Goal: Task Accomplishment & Management: Manage account settings

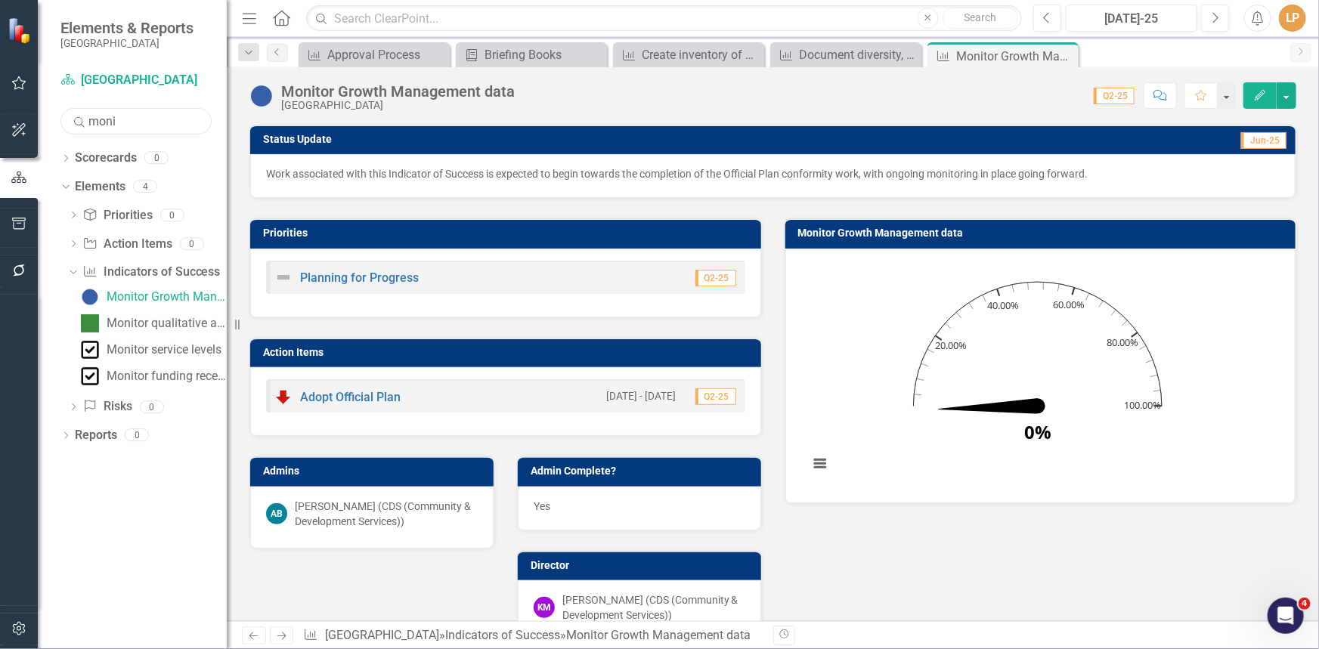
drag, startPoint x: 132, startPoint y: 122, endPoint x: 52, endPoint y: 121, distance: 79.4
click at [52, 121] on div "Scorecard Niagara-on-the-Lake Search moni Sorry, no results found. Dropdown Sco…" at bounding box center [132, 358] width 189 height 581
type input "needs ass"
click at [166, 296] on div "Complete housing needs assessment" at bounding box center [167, 297] width 120 height 14
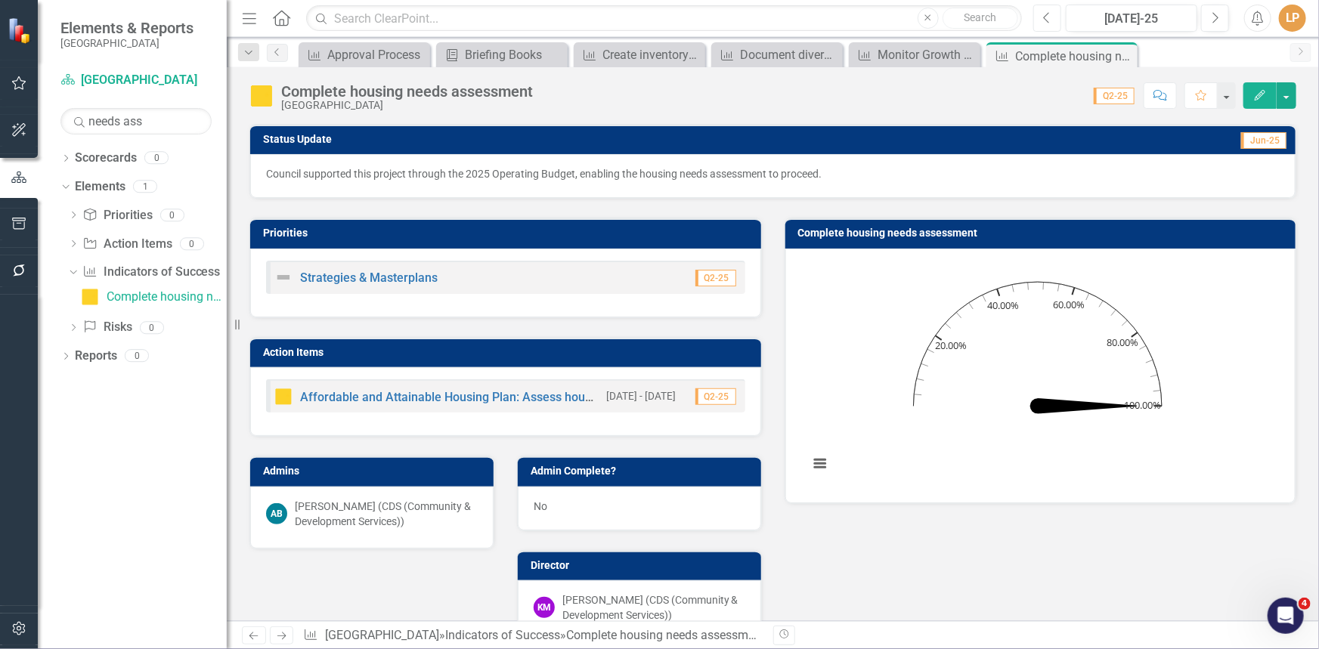
click at [1048, 15] on icon "Previous" at bounding box center [1047, 18] width 8 height 14
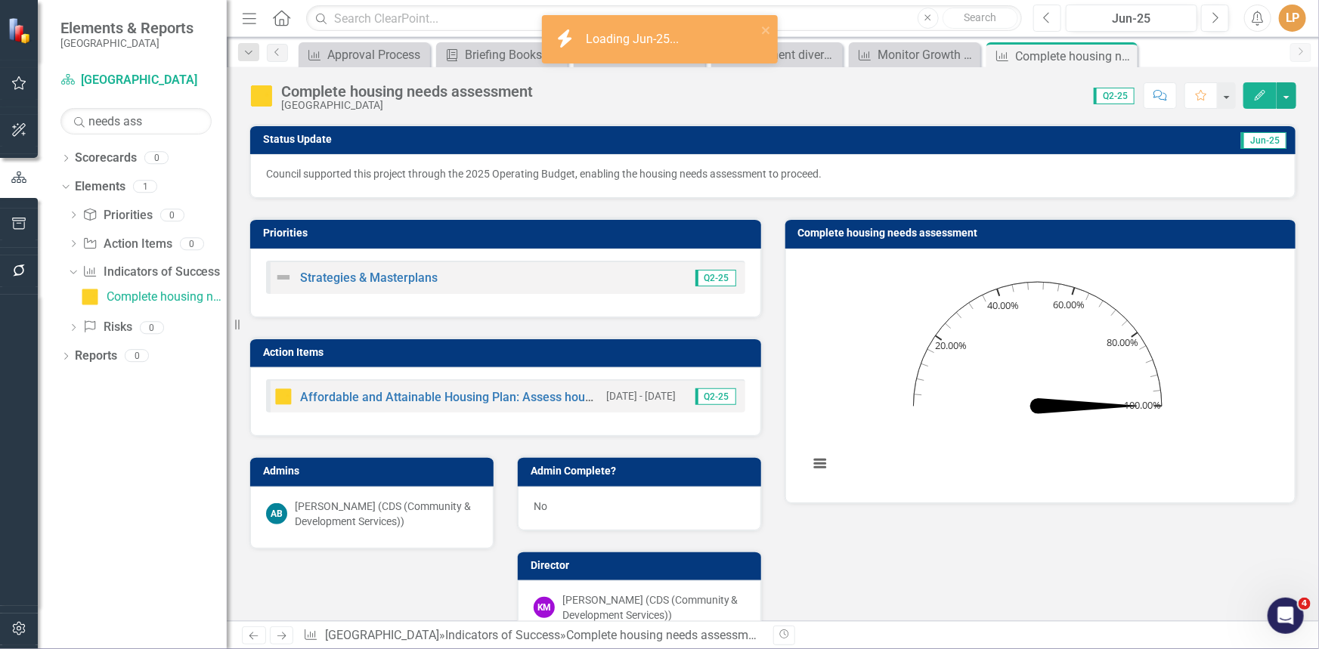
click at [1048, 15] on icon "Previous" at bounding box center [1047, 18] width 8 height 14
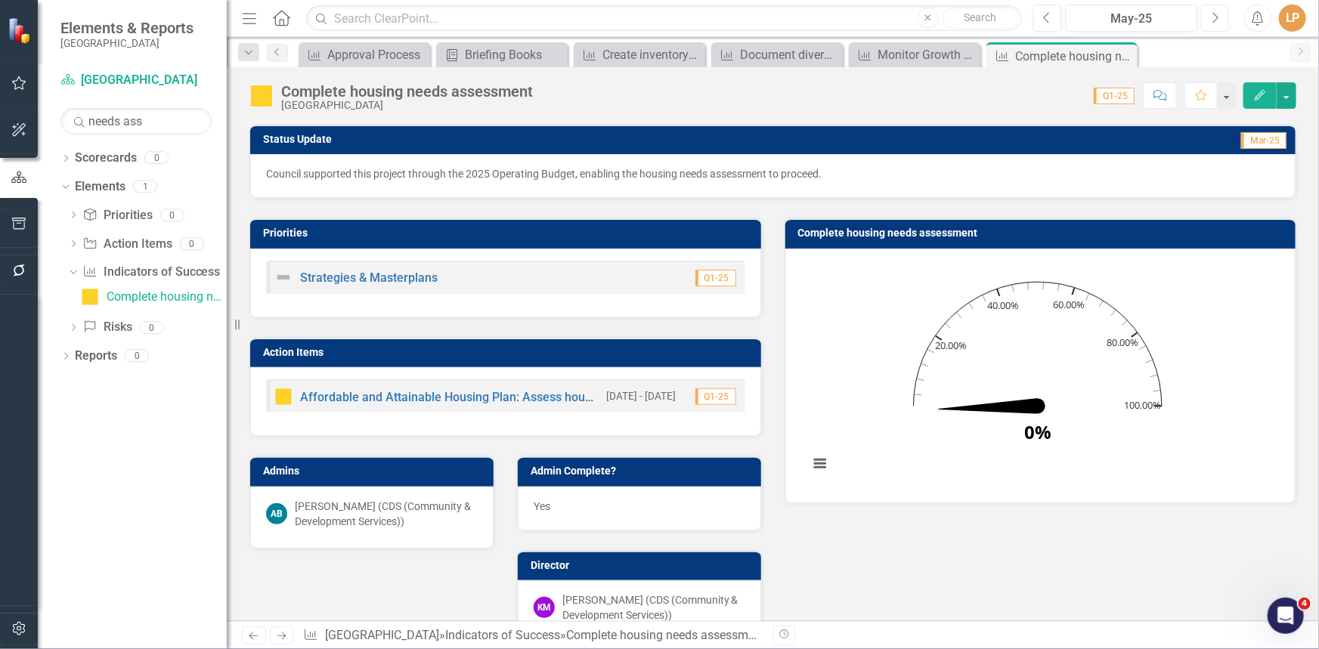
click at [1213, 22] on icon "button" at bounding box center [1216, 17] width 6 height 11
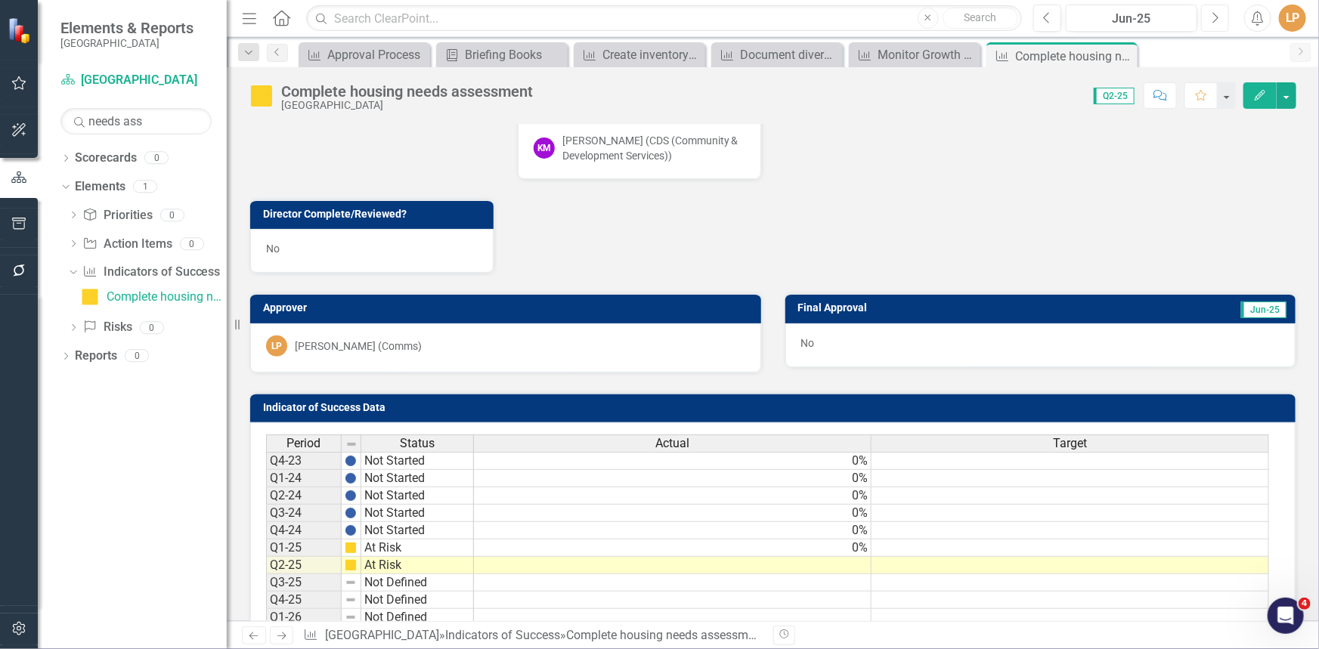
scroll to position [550, 0]
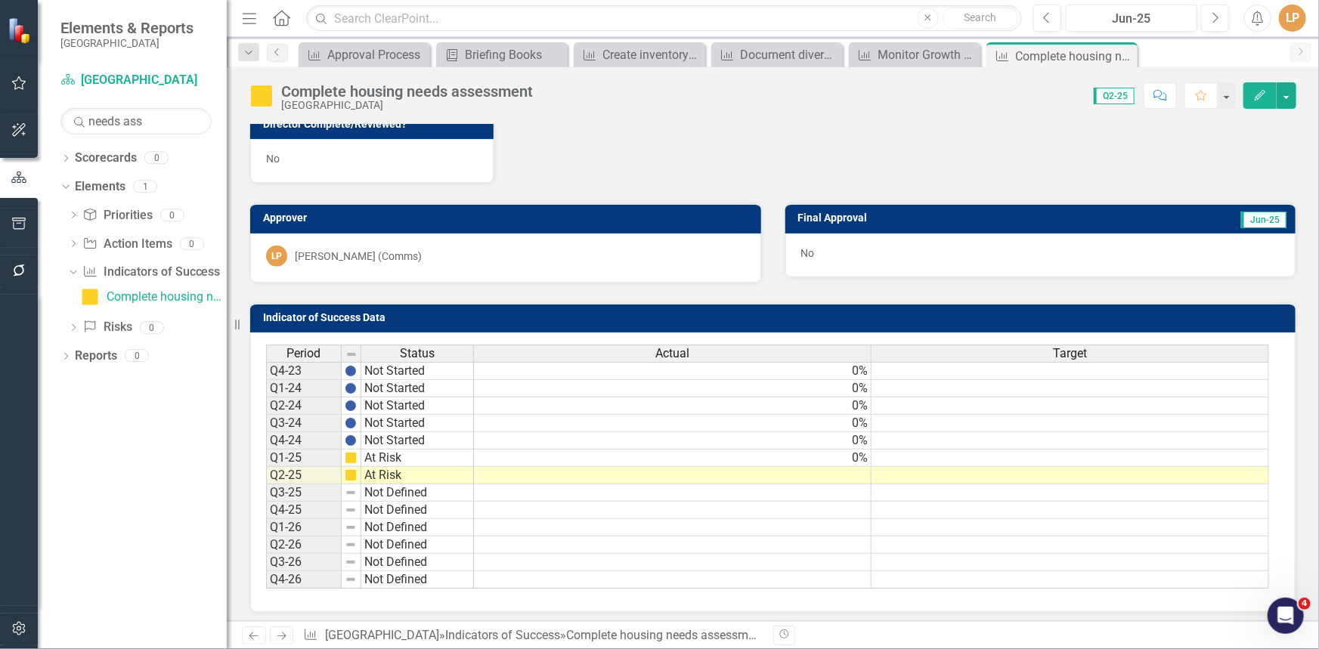
click at [847, 472] on td at bounding box center [673, 475] width 398 height 17
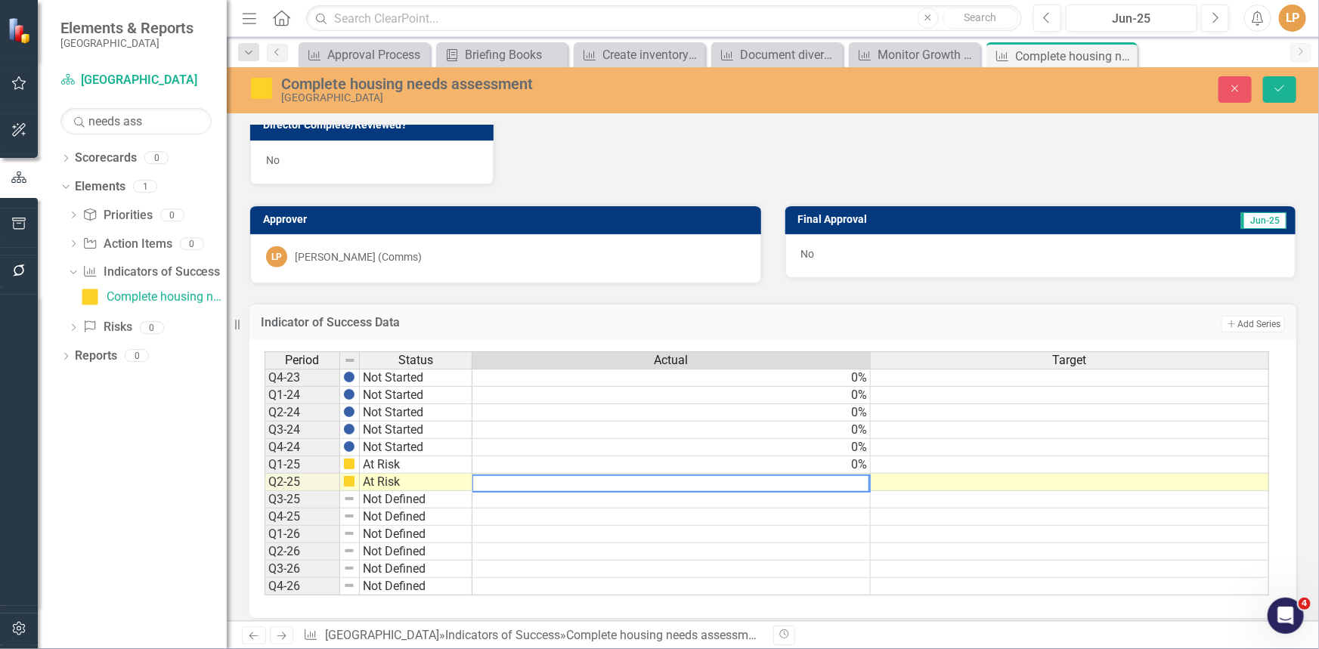
click at [862, 476] on textarea at bounding box center [671, 484] width 398 height 18
type textarea "0"
click at [931, 522] on tbody "Q4-23 Not Started 0% Q1-24 Not Started 0% Q2-24 Not Started 0% Q3-24 Not Starte…" at bounding box center [767, 482] width 1005 height 227
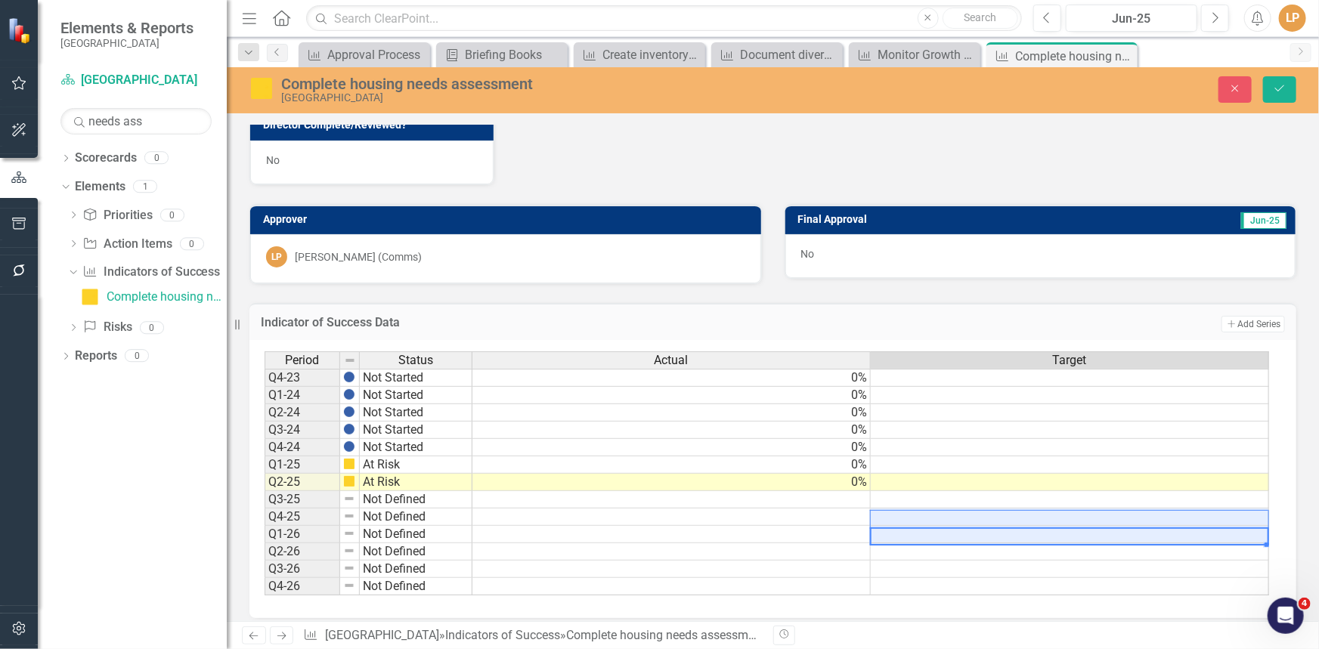
scroll to position [0, 10]
drag, startPoint x: 1291, startPoint y: 92, endPoint x: 1265, endPoint y: 98, distance: 26.4
click at [1290, 91] on button "Save" at bounding box center [1279, 89] width 33 height 26
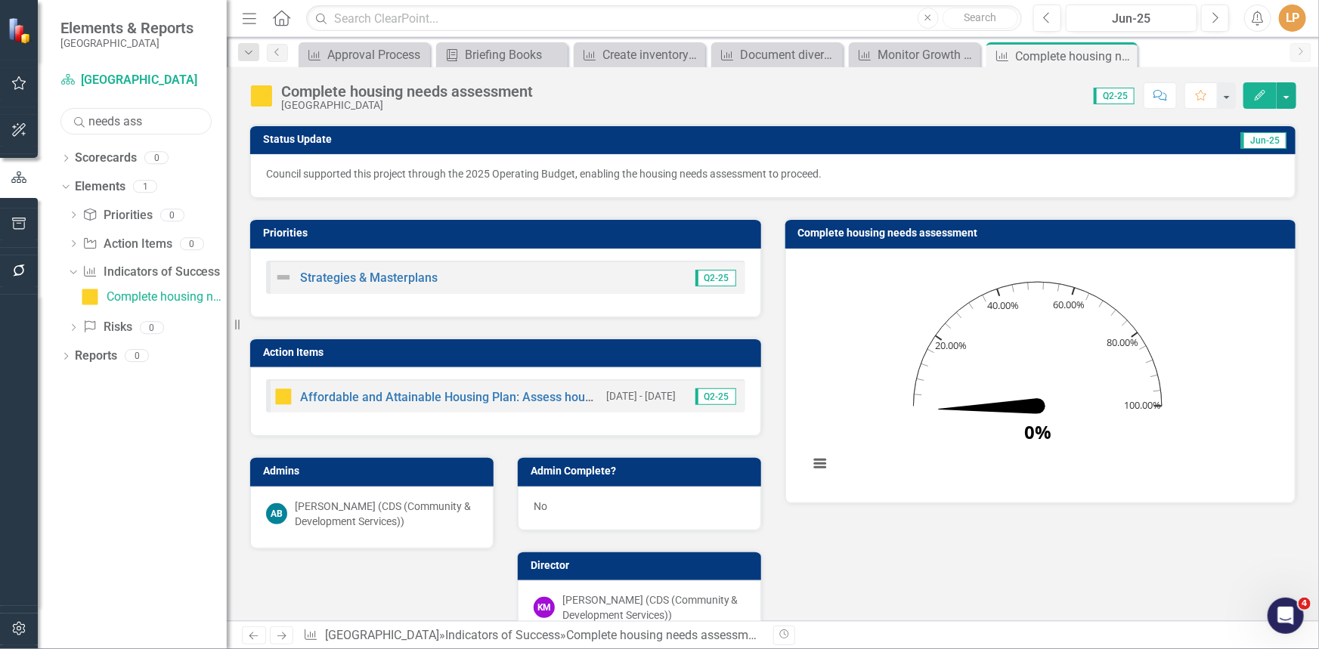
drag, startPoint x: 163, startPoint y: 110, endPoint x: 72, endPoint y: 115, distance: 90.8
click at [72, 115] on div "Search needs ass" at bounding box center [135, 121] width 151 height 26
type input "business"
click at [161, 300] on div "Complete business retention, expansion, and attraction program" at bounding box center [167, 297] width 120 height 14
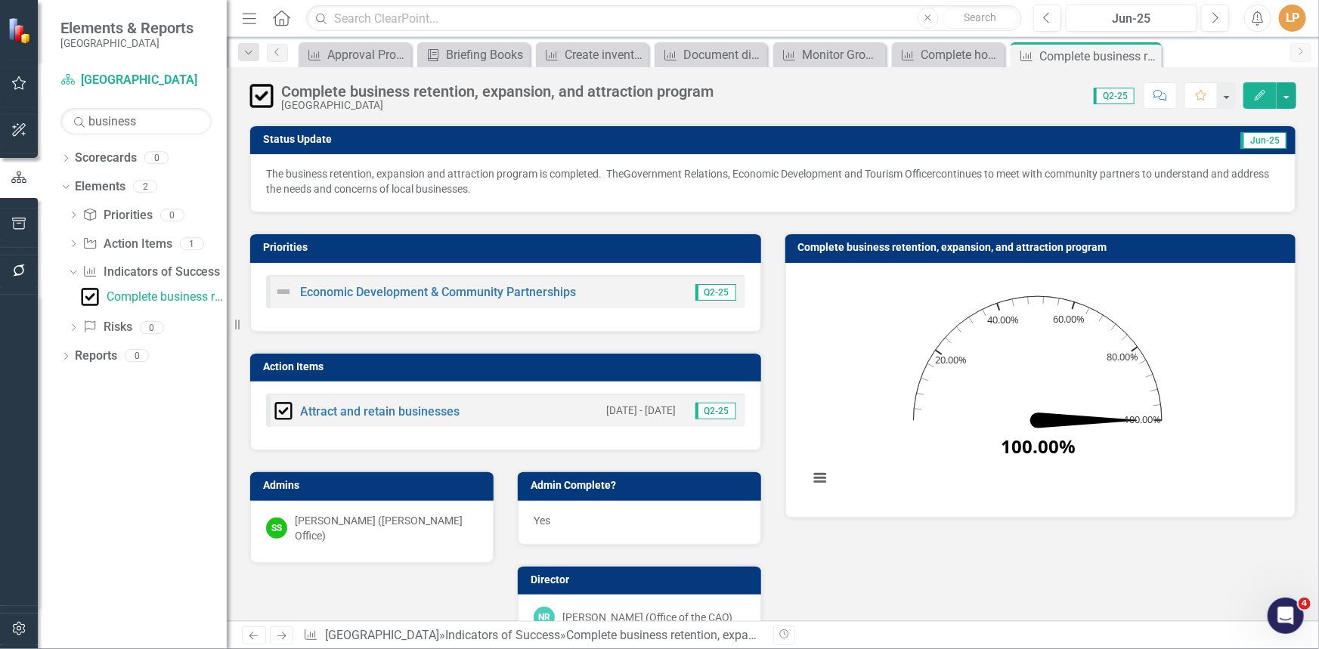
click at [685, 194] on p "The business retention, expansion and attraction program is completed. The Gove…" at bounding box center [773, 181] width 1014 height 30
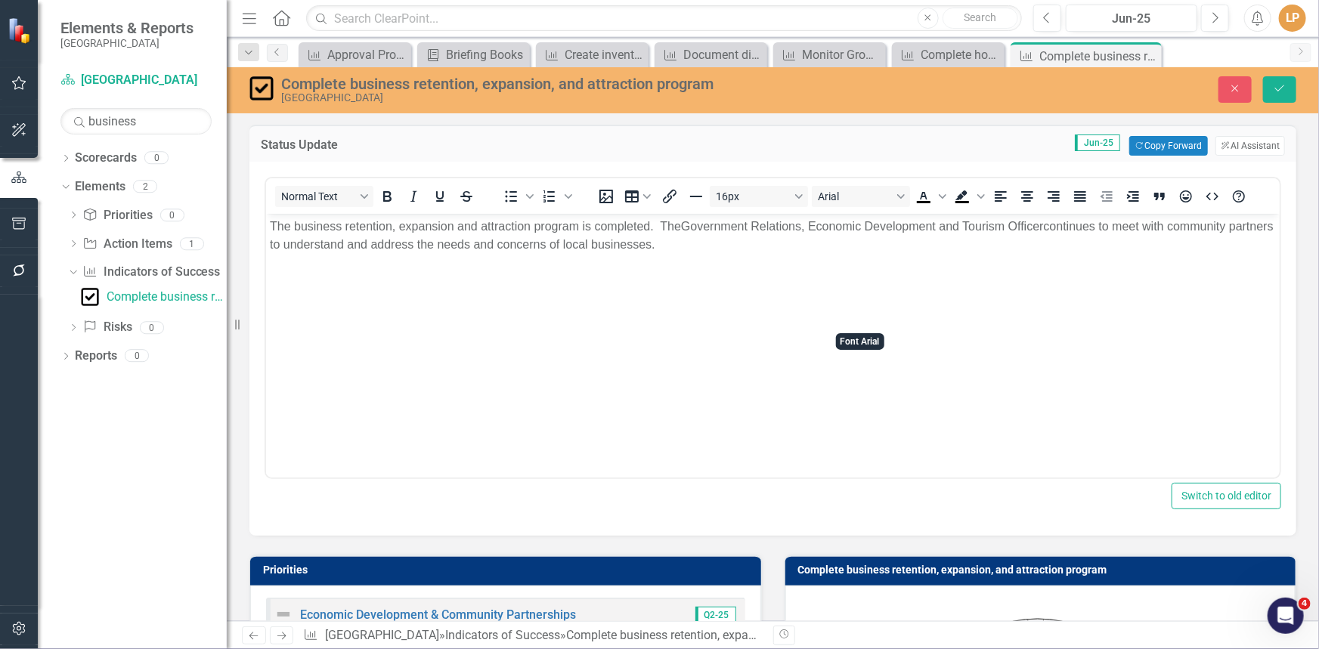
click at [698, 225] on span "Government Relations, Economic Development and Tourism Officer" at bounding box center [861, 226] width 363 height 13
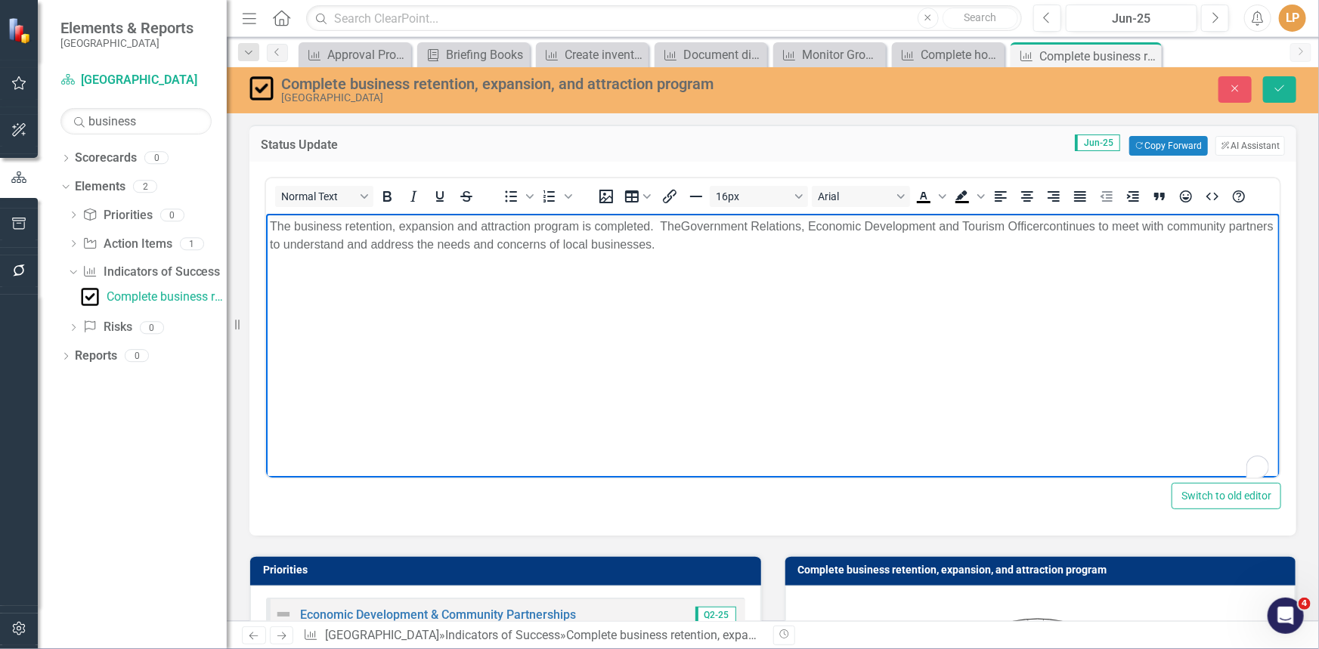
drag, startPoint x: 683, startPoint y: 223, endPoint x: 692, endPoint y: 218, distance: 10.1
click at [683, 223] on span "Government Relations, Economic Development and Tourism Officer" at bounding box center [861, 226] width 363 height 13
drag, startPoint x: 1274, startPoint y: 88, endPoint x: 618, endPoint y: 34, distance: 658.4
click at [1274, 88] on icon "Save" at bounding box center [1280, 88] width 14 height 11
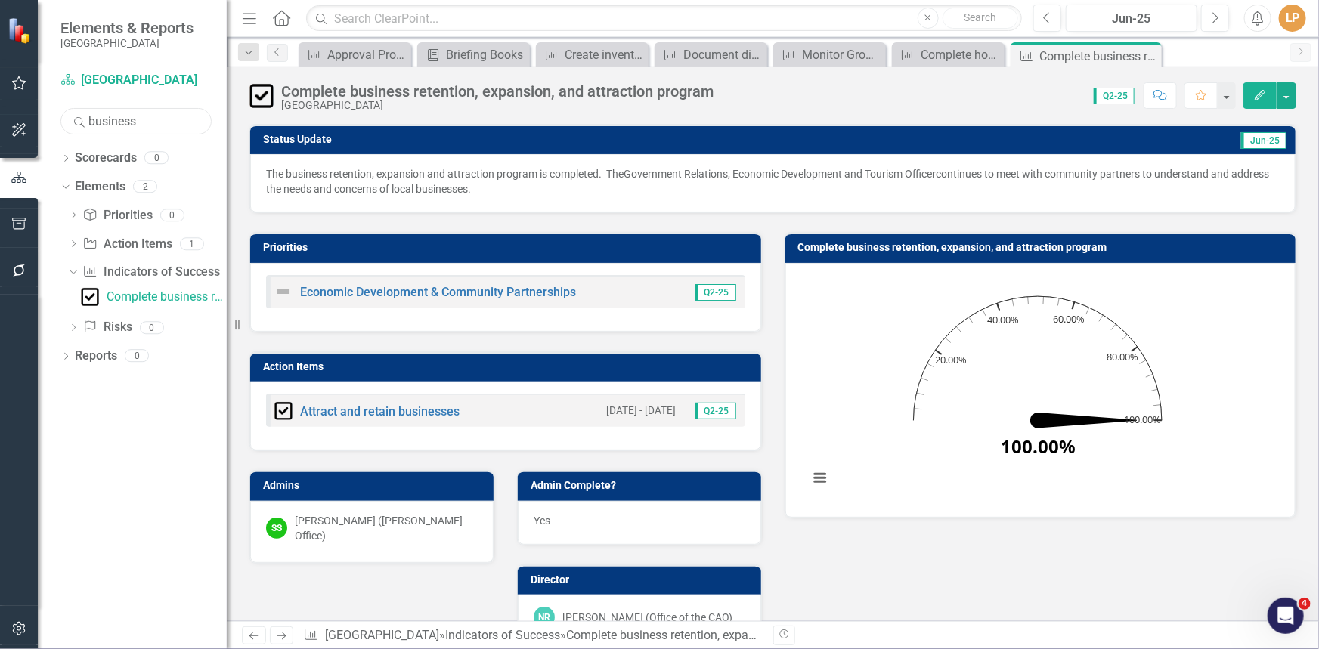
drag, startPoint x: 159, startPoint y: 123, endPoint x: 0, endPoint y: 121, distance: 158.8
click at [0, 121] on div "Elements & Reports Niagara-on-the-Lake Scorecard Niagara-on-the-Lake Search bus…" at bounding box center [113, 324] width 227 height 649
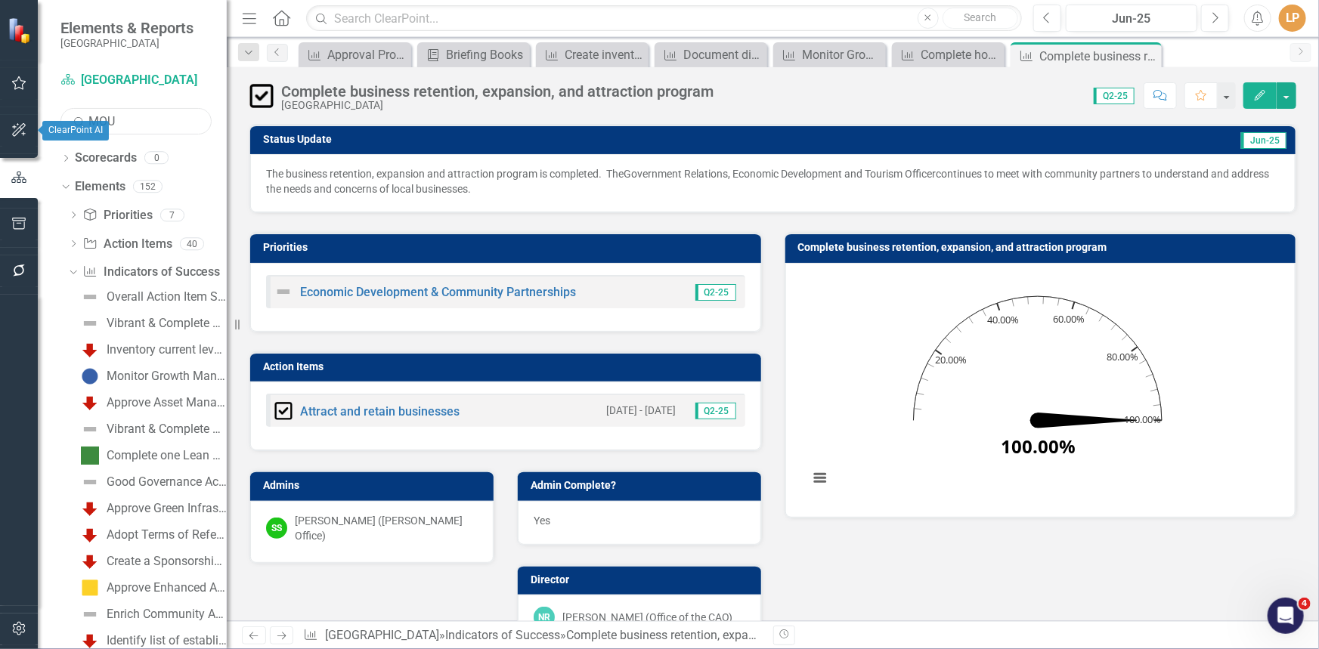
type input "MOU"
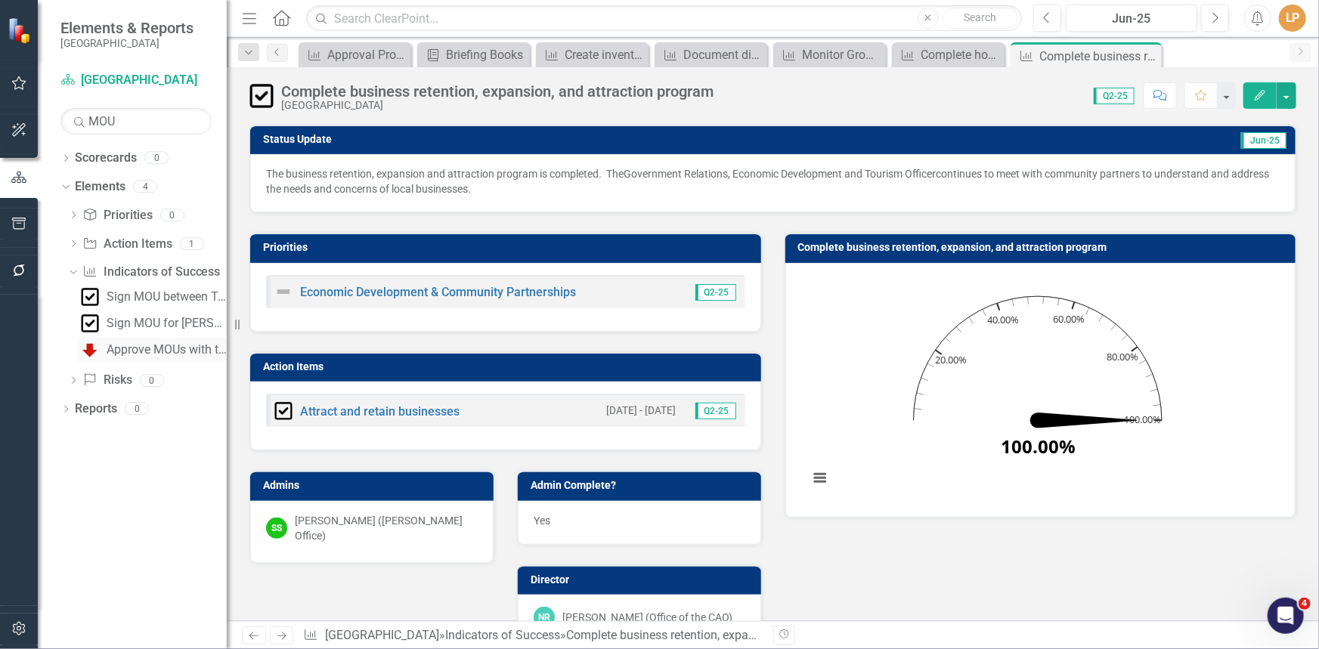
click at [152, 345] on div "Approve MOUs with the three community partners" at bounding box center [167, 350] width 120 height 14
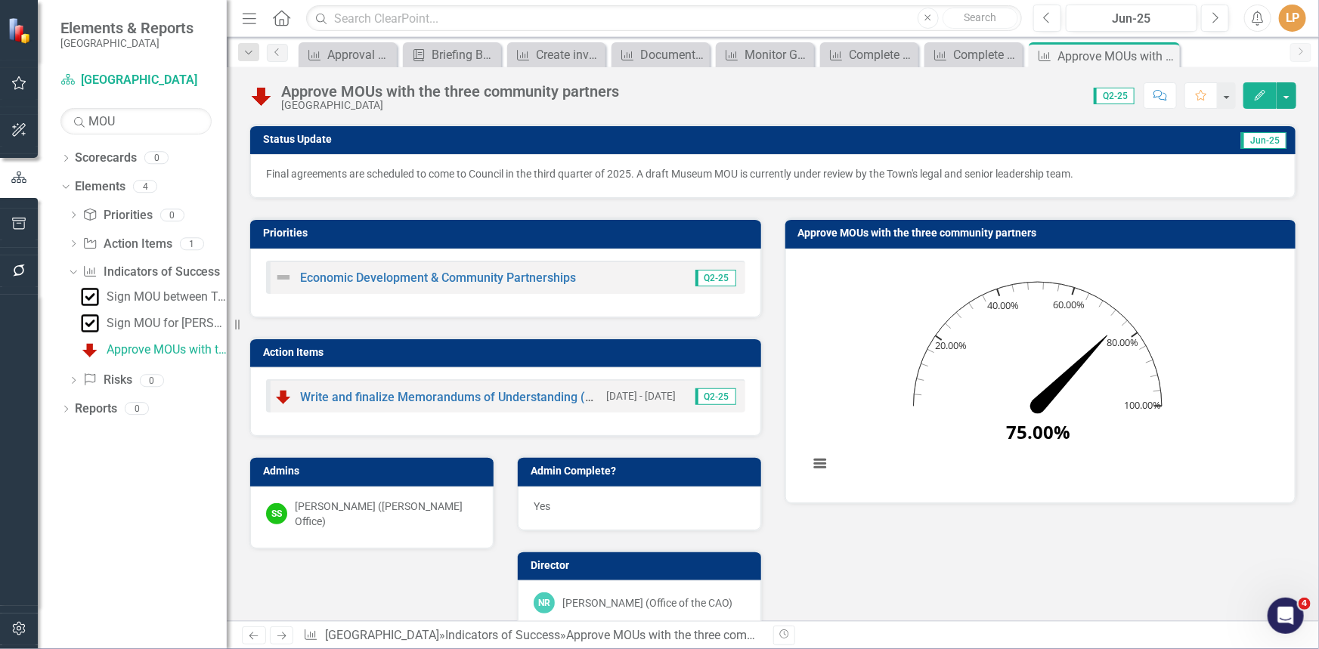
click at [744, 172] on p "Final agreements are scheduled to come to Council in the third quarter of 2025.…" at bounding box center [773, 173] width 1014 height 15
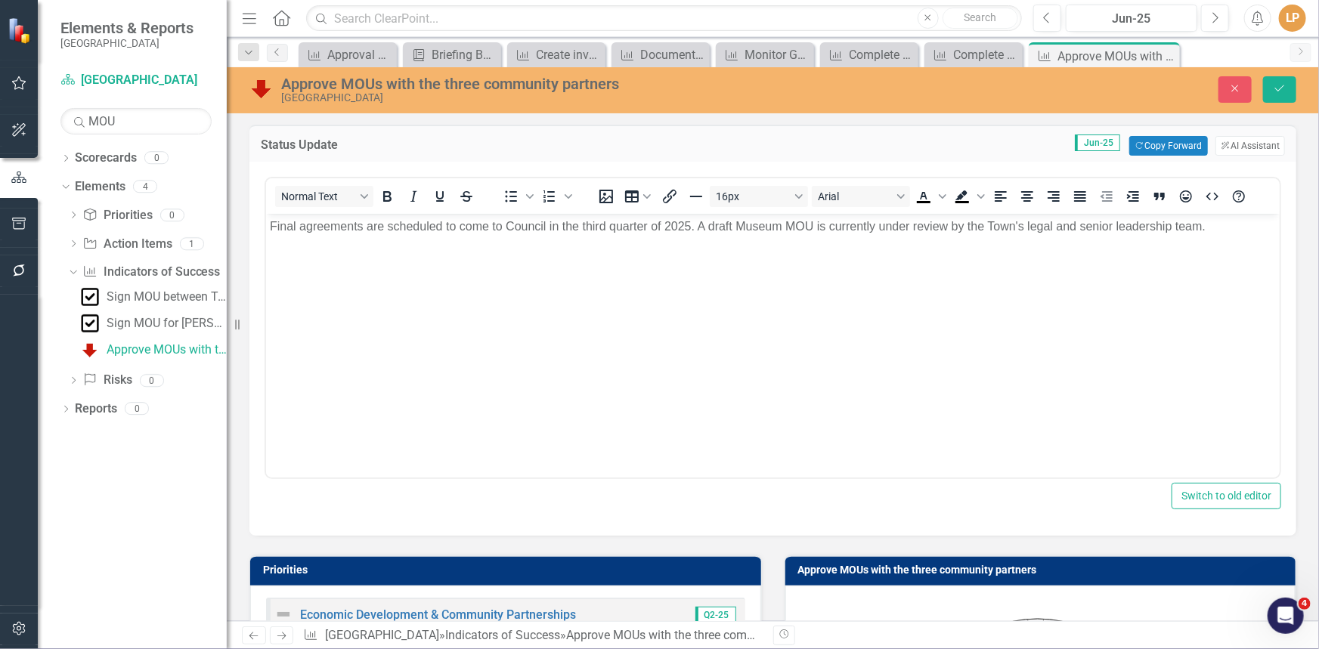
click at [785, 225] on p "Final agreements are scheduled to come to Council in the third quarter of 2025.…" at bounding box center [772, 227] width 1006 height 18
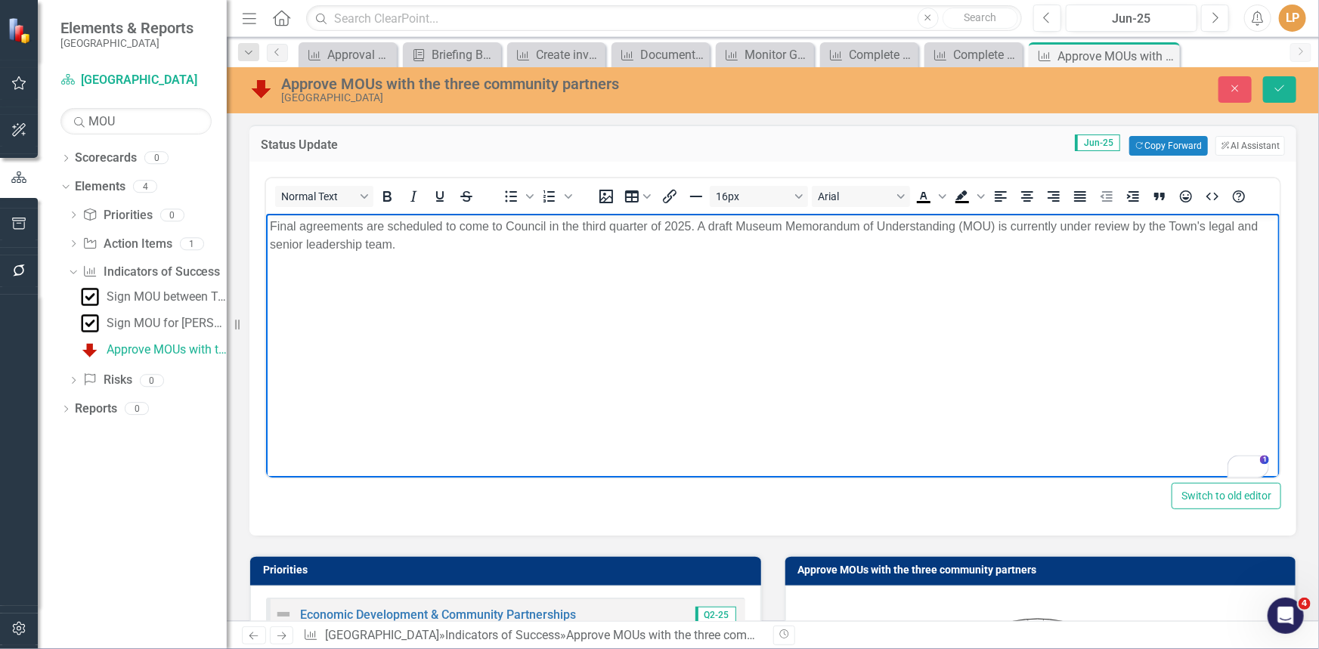
click at [1116, 336] on body "Final agreements are scheduled to come to Council in the third quarter of 2025.…" at bounding box center [772, 327] width 1014 height 227
click at [1274, 86] on icon "Save" at bounding box center [1280, 88] width 14 height 11
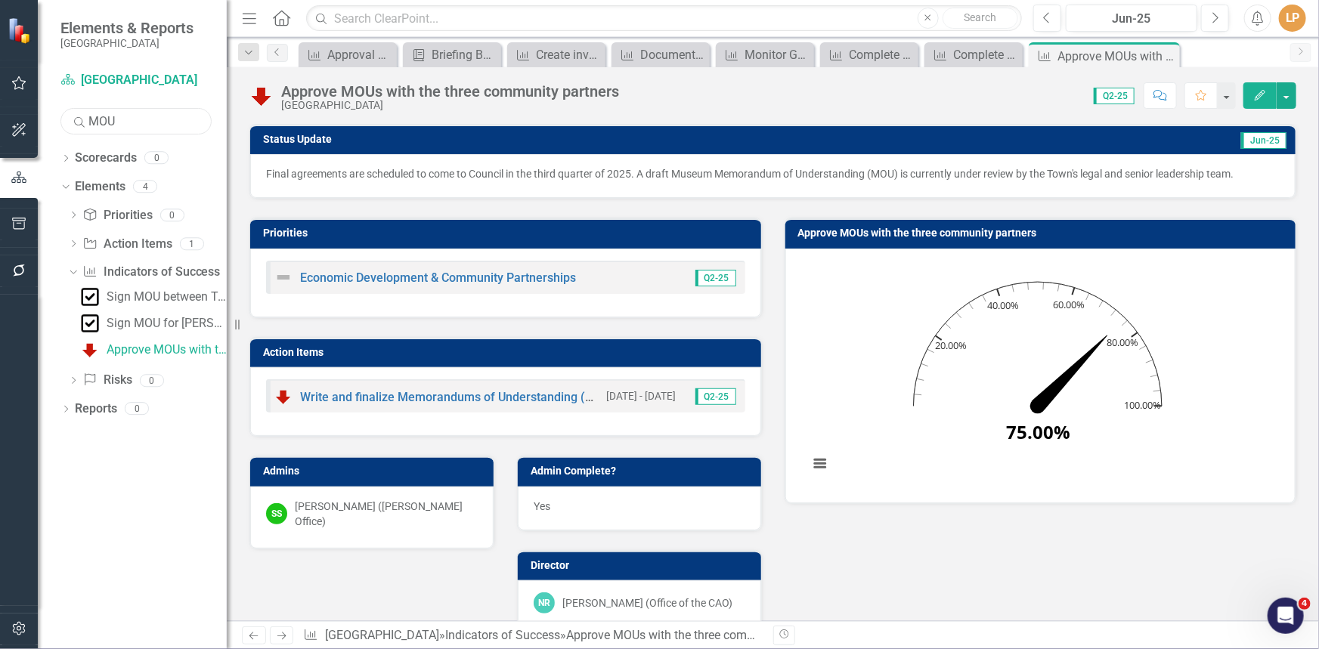
drag, startPoint x: 128, startPoint y: 125, endPoint x: 48, endPoint y: 108, distance: 81.3
click at [48, 108] on div "Scorecard Niagara-on-the-Lake Search MOU Sorry, no results found. Dropdown Scor…" at bounding box center [132, 358] width 189 height 581
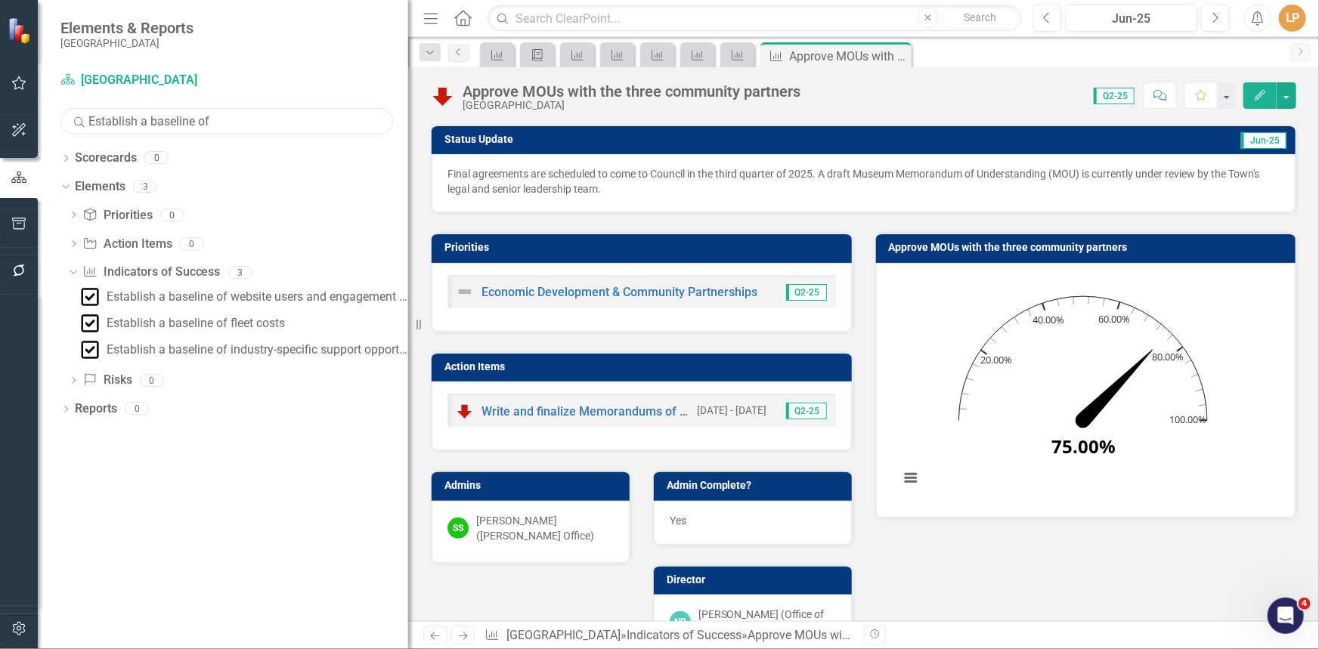
drag, startPoint x: 231, startPoint y: 392, endPoint x: 408, endPoint y: 383, distance: 177.8
click at [408, 383] on div "Resize" at bounding box center [414, 324] width 12 height 649
type input "Establish a baseline of"
click at [234, 358] on link "Establish a baseline of industry-specific support opportunities" at bounding box center [242, 350] width 331 height 24
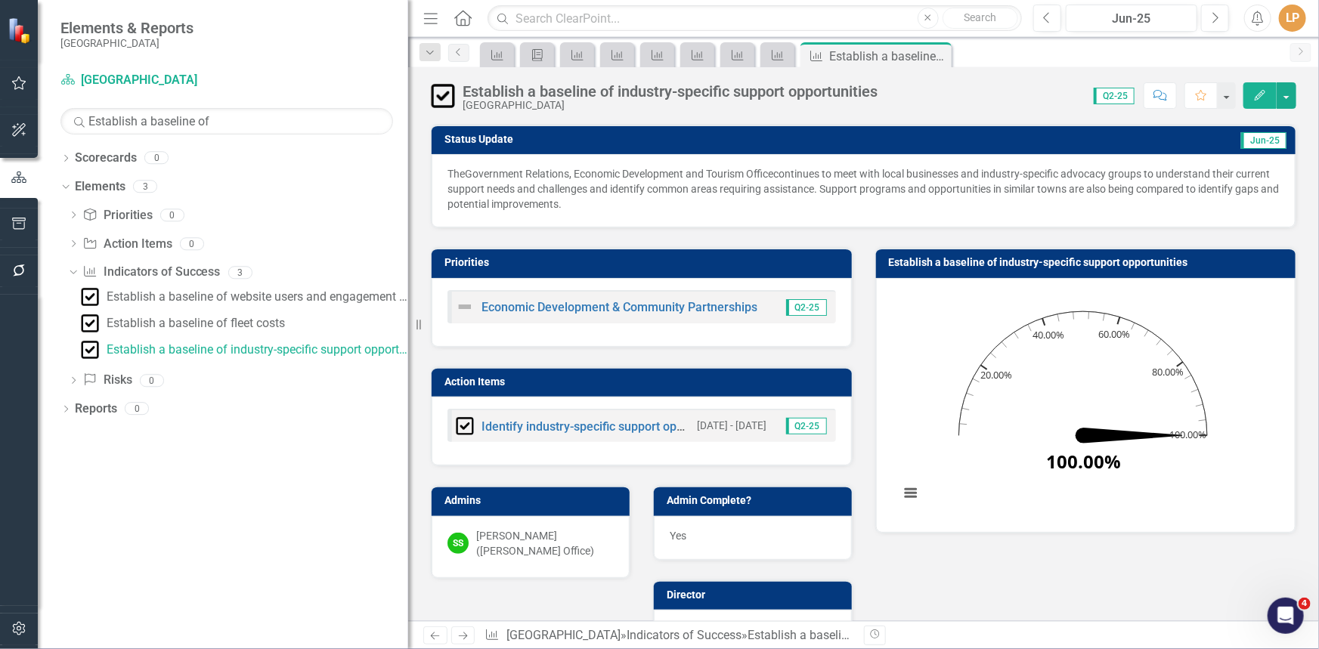
click at [503, 170] on span "Government Relations, Economic Development and Tourism Office" at bounding box center [619, 174] width 308 height 12
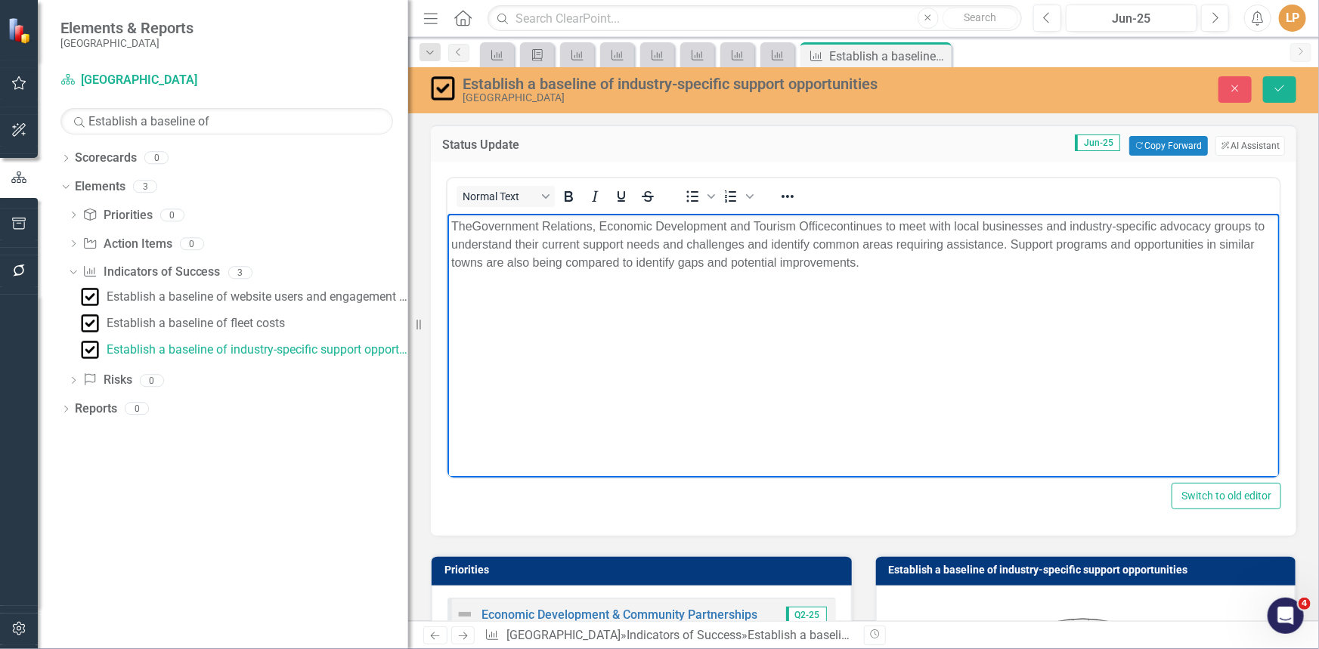
click at [475, 225] on span "Government Relations, Economic Development and Tourism Office" at bounding box center [651, 226] width 358 height 13
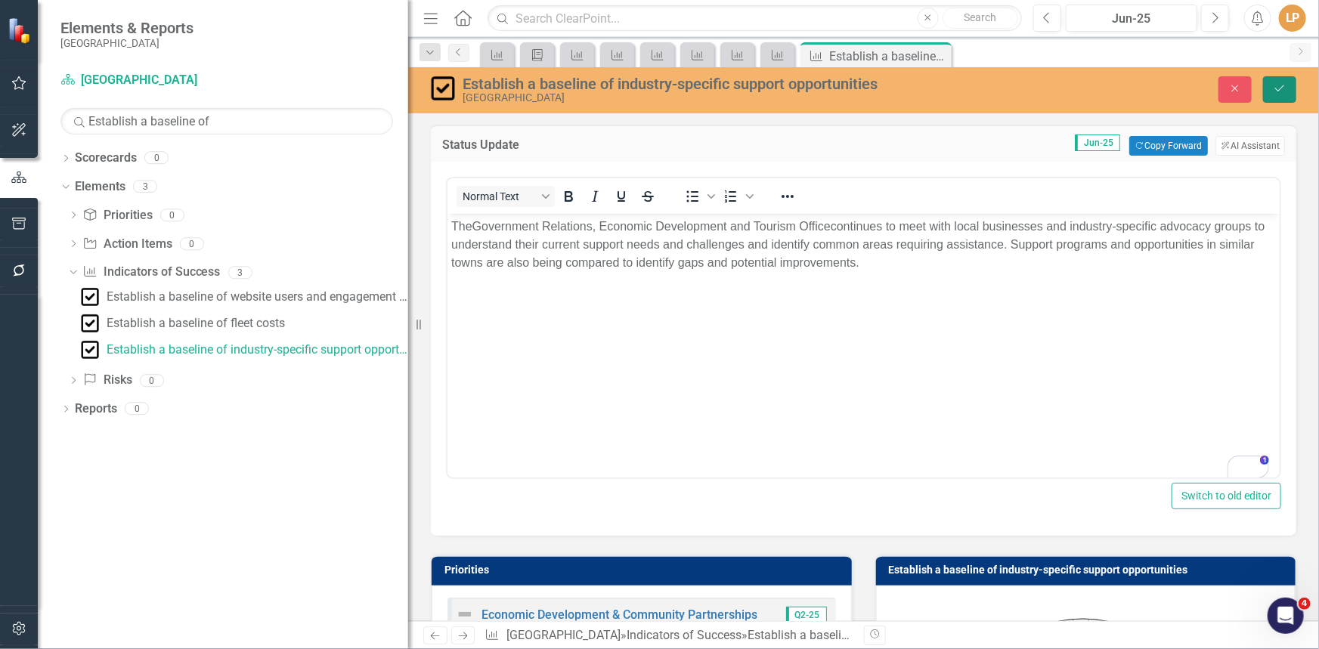
drag, startPoint x: 1277, startPoint y: 83, endPoint x: 82, endPoint y: 112, distance: 1195.4
click at [1277, 83] on icon "Save" at bounding box center [1280, 88] width 14 height 11
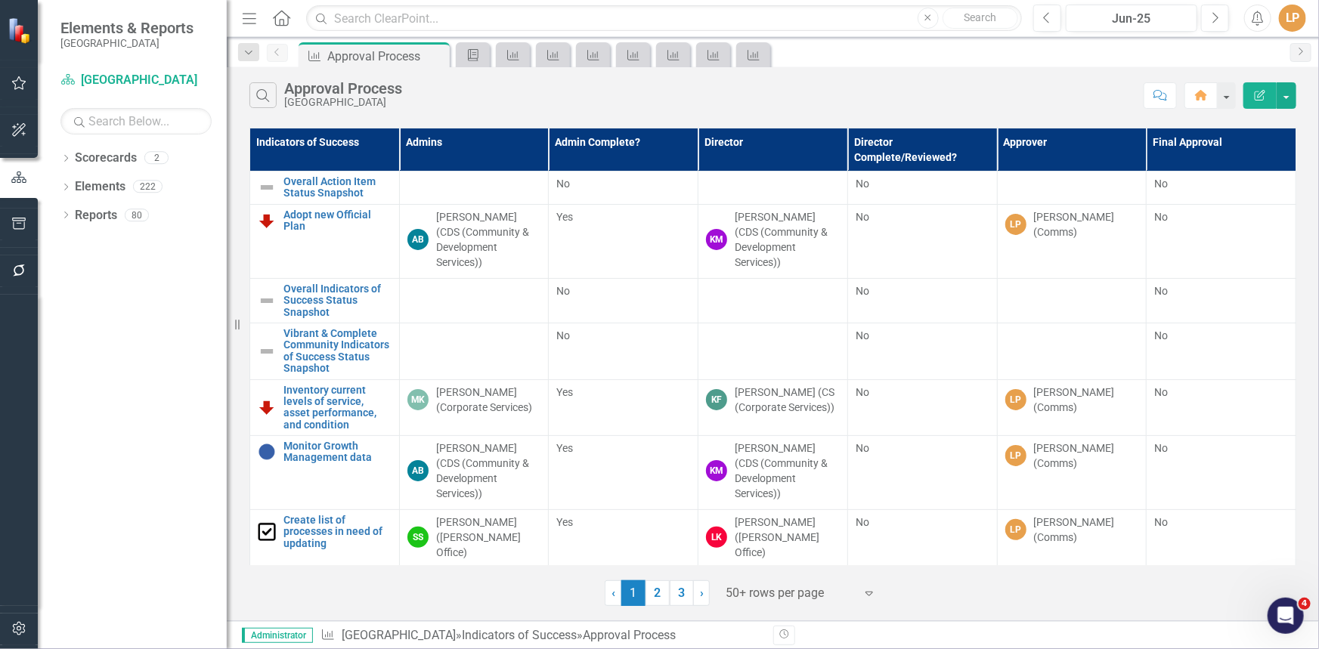
click at [56, 212] on div "Dropdown Scorecards 2 Niagara-on-the-[GEOGRAPHIC_DATA]-on-the-Lake TRAINING Dro…" at bounding box center [132, 397] width 189 height 503
click at [63, 215] on icon "Dropdown" at bounding box center [65, 216] width 11 height 8
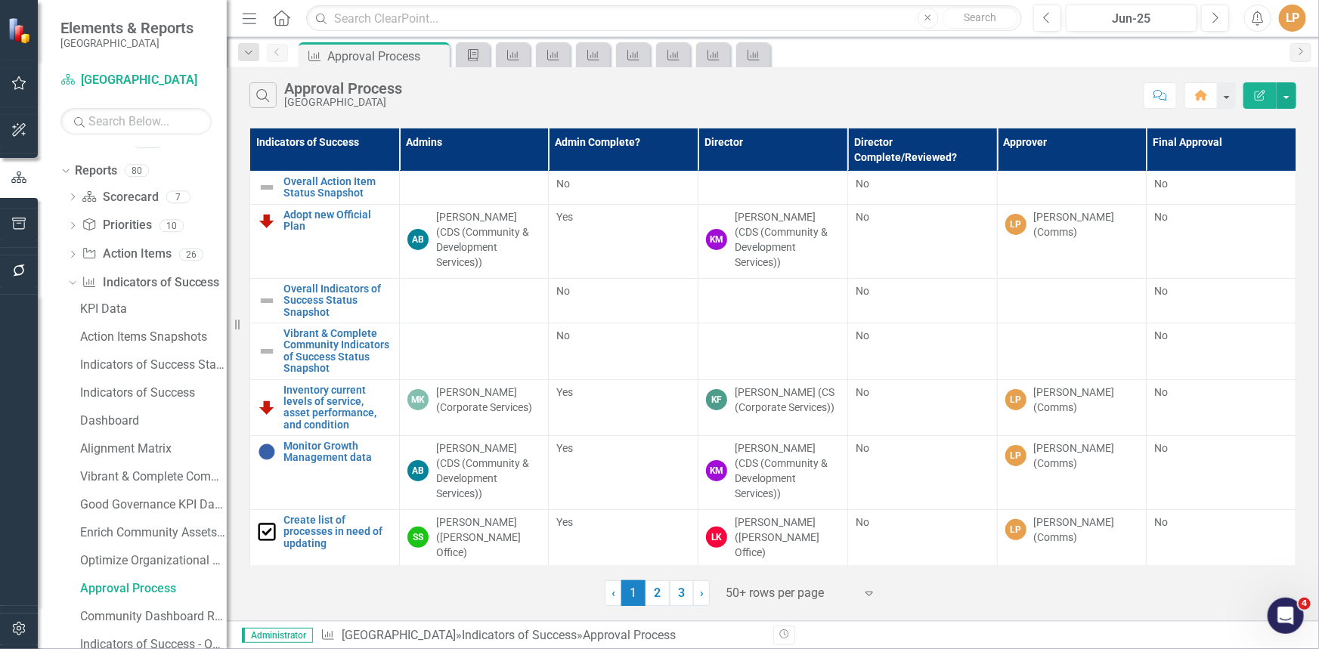
scroll to position [274, 0]
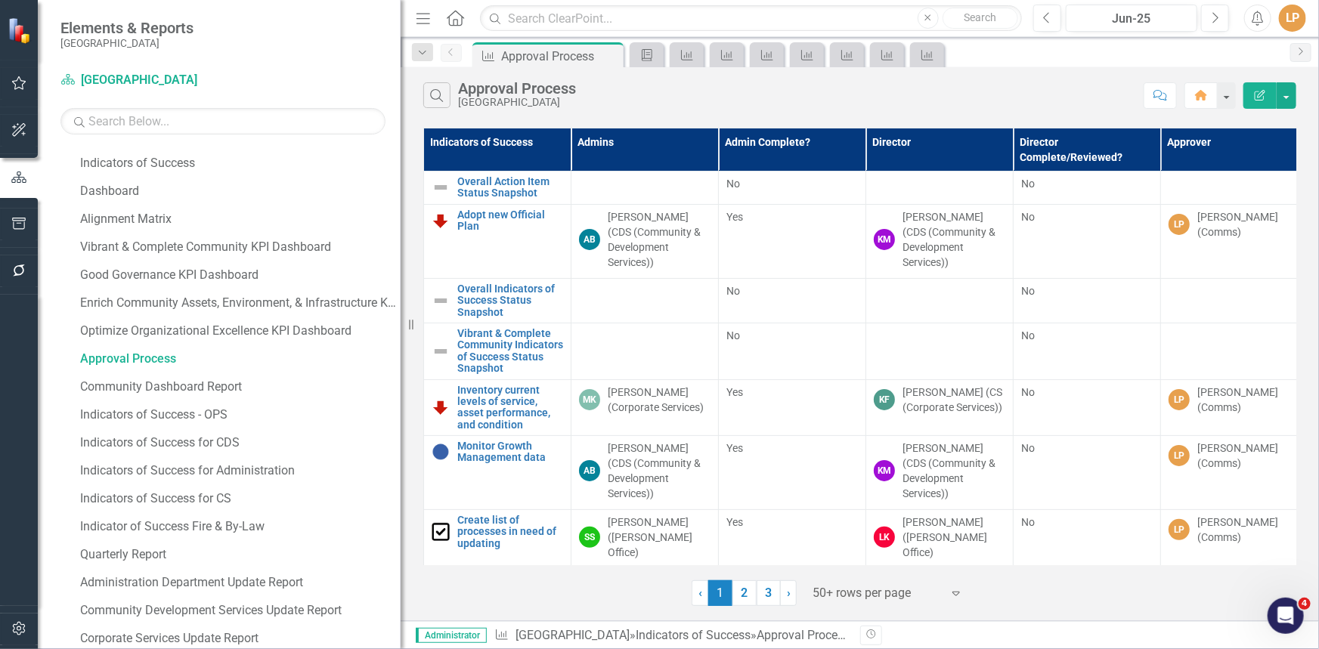
drag, startPoint x: 228, startPoint y: 460, endPoint x: 401, endPoint y: 465, distance: 173.2
click at [401, 465] on div "Resize" at bounding box center [407, 324] width 12 height 649
click at [251, 466] on div "Indicators of Success for Administration" at bounding box center [240, 471] width 321 height 14
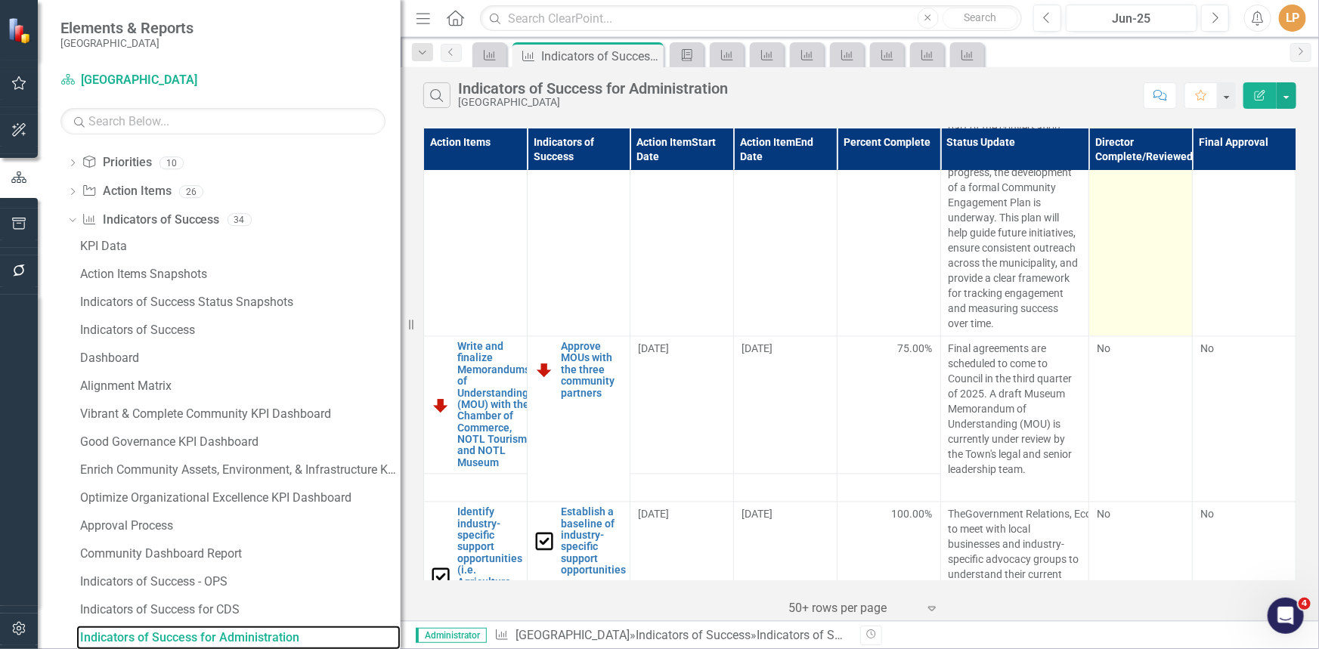
scroll to position [1305, 0]
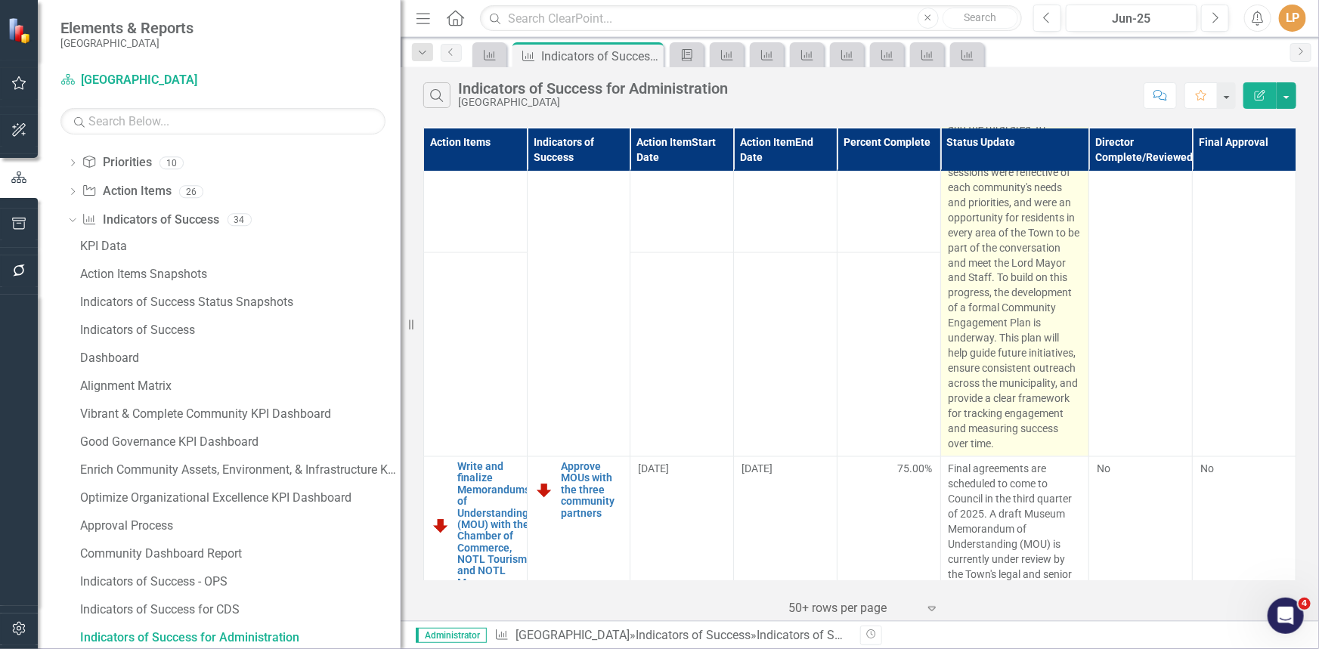
click at [959, 360] on span "Staff have implemented and continue to explore a variety of approaches to incre…" at bounding box center [1015, 150] width 132 height 602
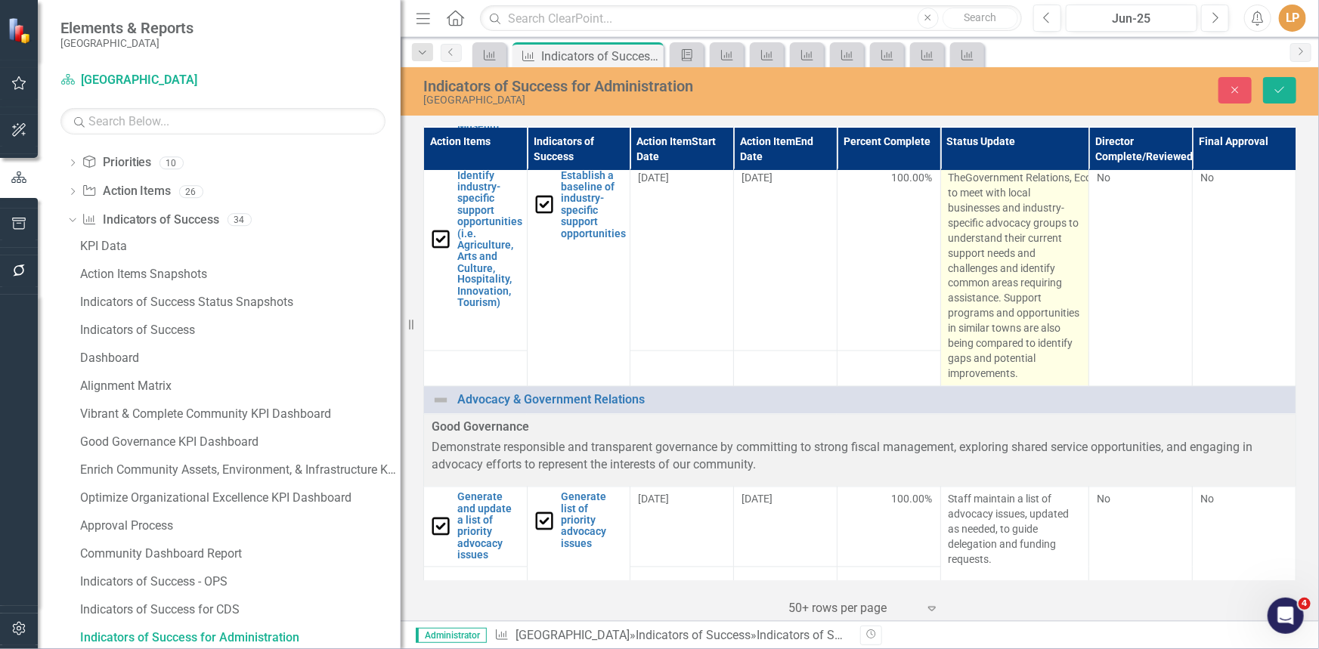
drag, startPoint x: 987, startPoint y: 544, endPoint x: 962, endPoint y: 317, distance: 228.9
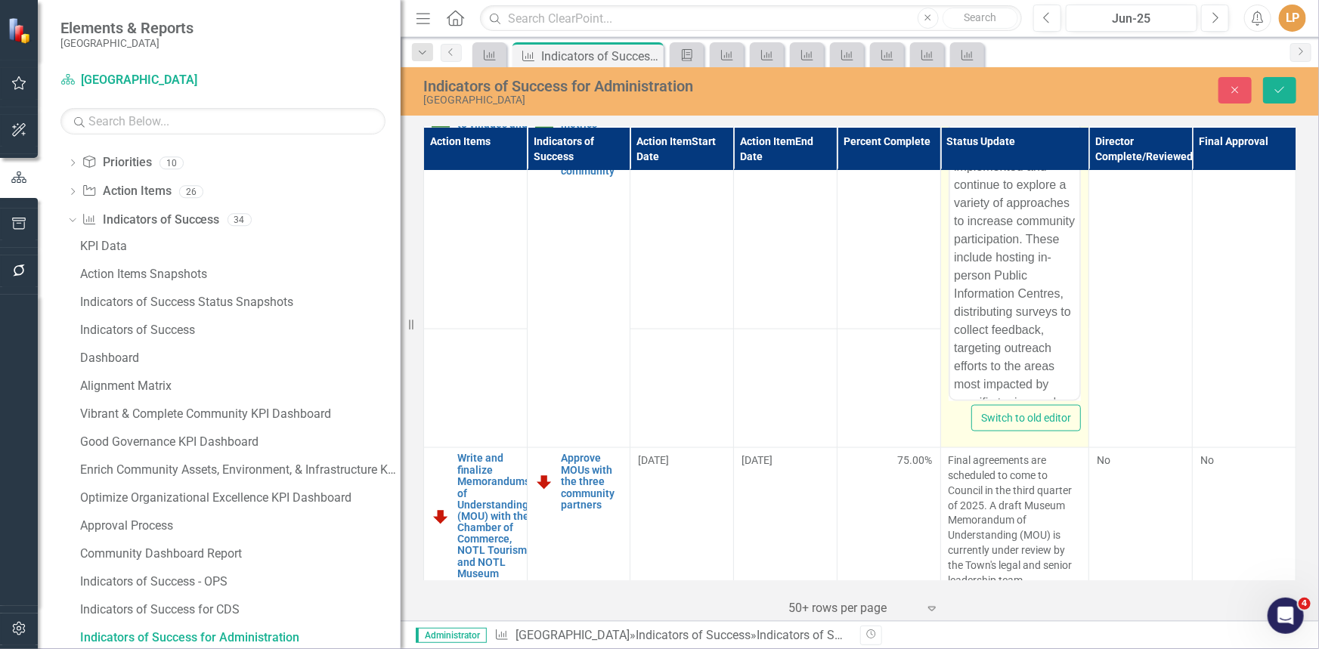
scroll to position [1044, 0]
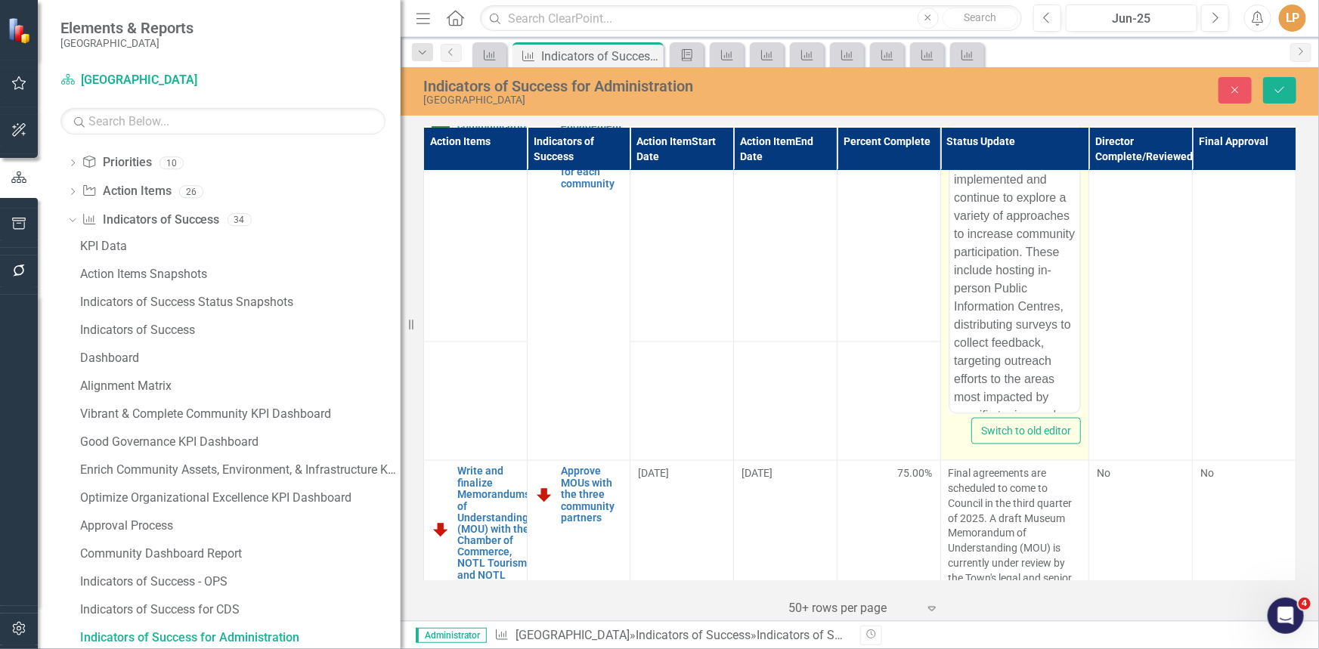
click at [996, 214] on span "Staff have implemented and continue to explore a variety of approaches to incre…" at bounding box center [1014, 633] width 122 height 956
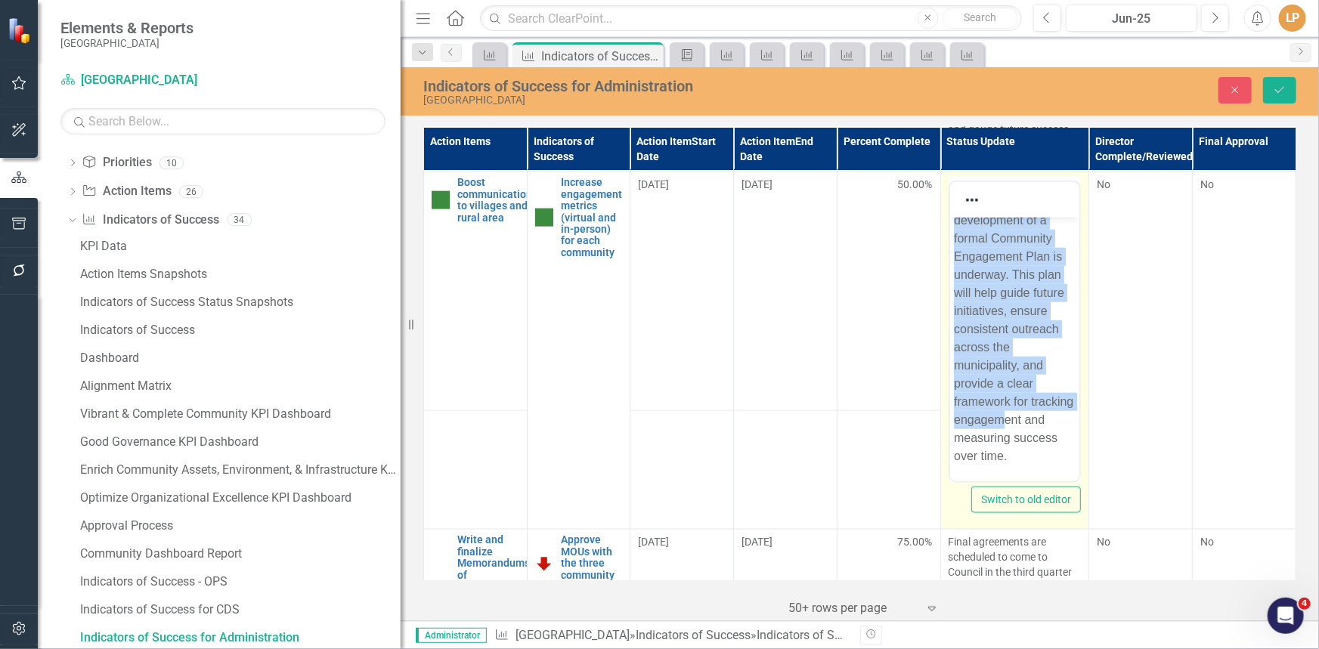
scroll to position [789, 0]
drag, startPoint x: 954, startPoint y: 233, endPoint x: 1020, endPoint y: 454, distance: 230.3
copy span "Staff have implemented and continue to explore a variety of approaches to incre…"
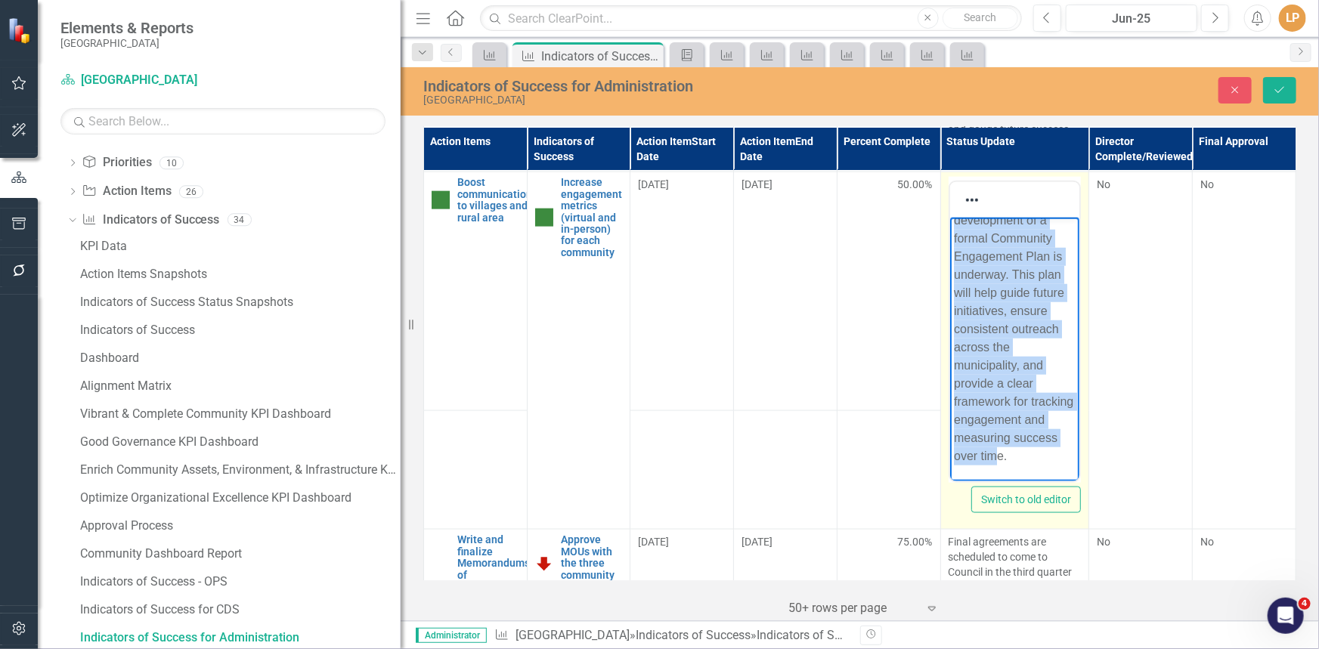
paste body "Rich Text Area. Press ALT-0 for help."
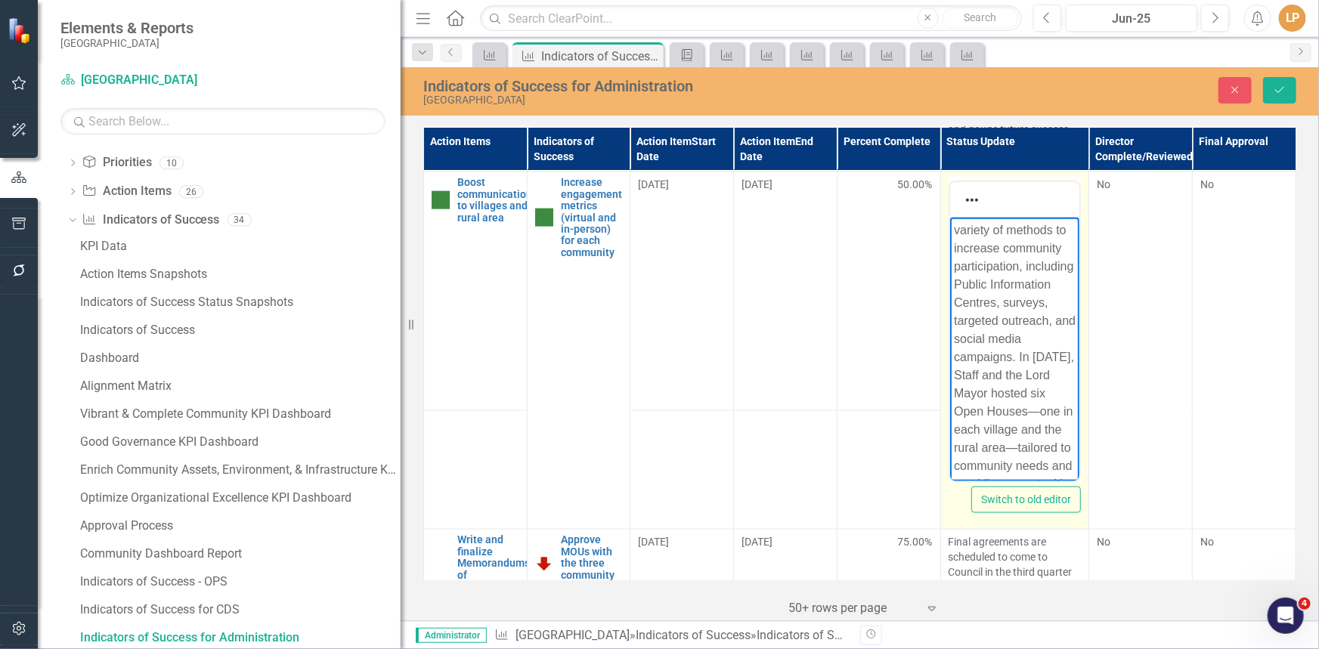
scroll to position [68, 0]
drag, startPoint x: 1007, startPoint y: 396, endPoint x: 996, endPoint y: 393, distance: 11.7
click at [996, 393] on p "Staff continue to use a variety of methods to increase community participation,…" at bounding box center [1014, 407] width 122 height 508
drag, startPoint x: 989, startPoint y: 433, endPoint x: 977, endPoint y: 432, distance: 12.2
click at [977, 432] on p "Staff continue to use a variety of methods to increase community participation,…" at bounding box center [1014, 407] width 122 height 508
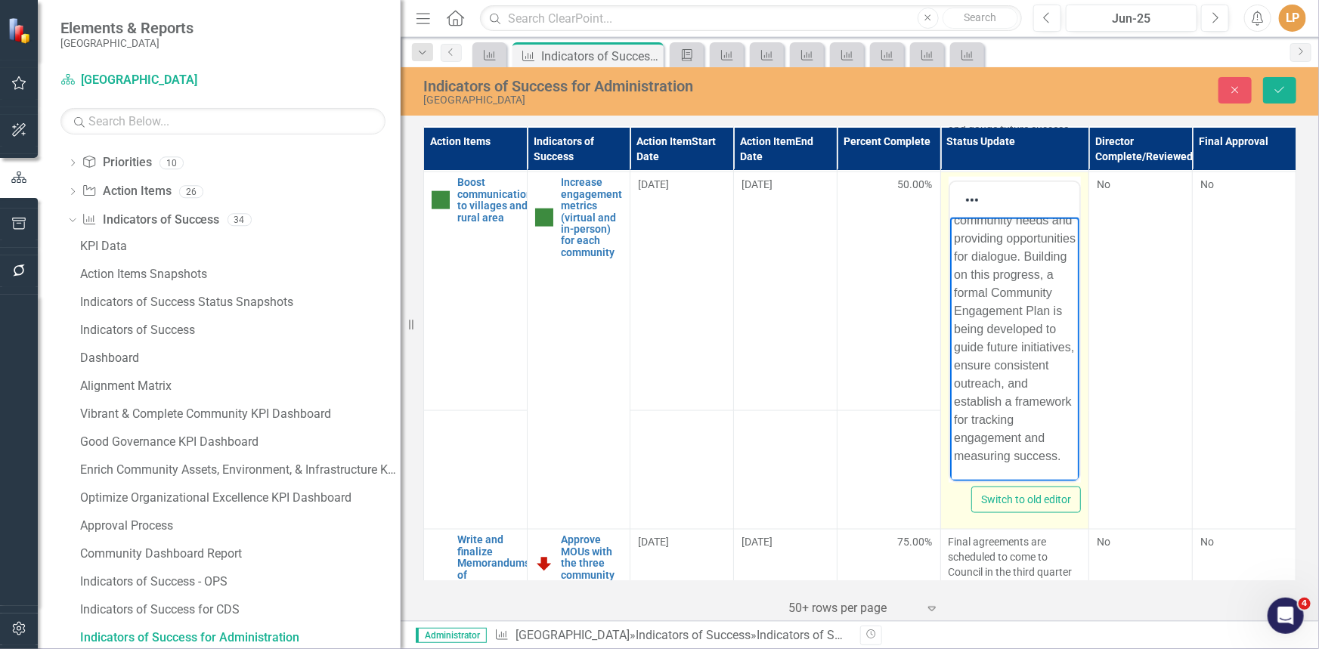
scroll to position [336, 0]
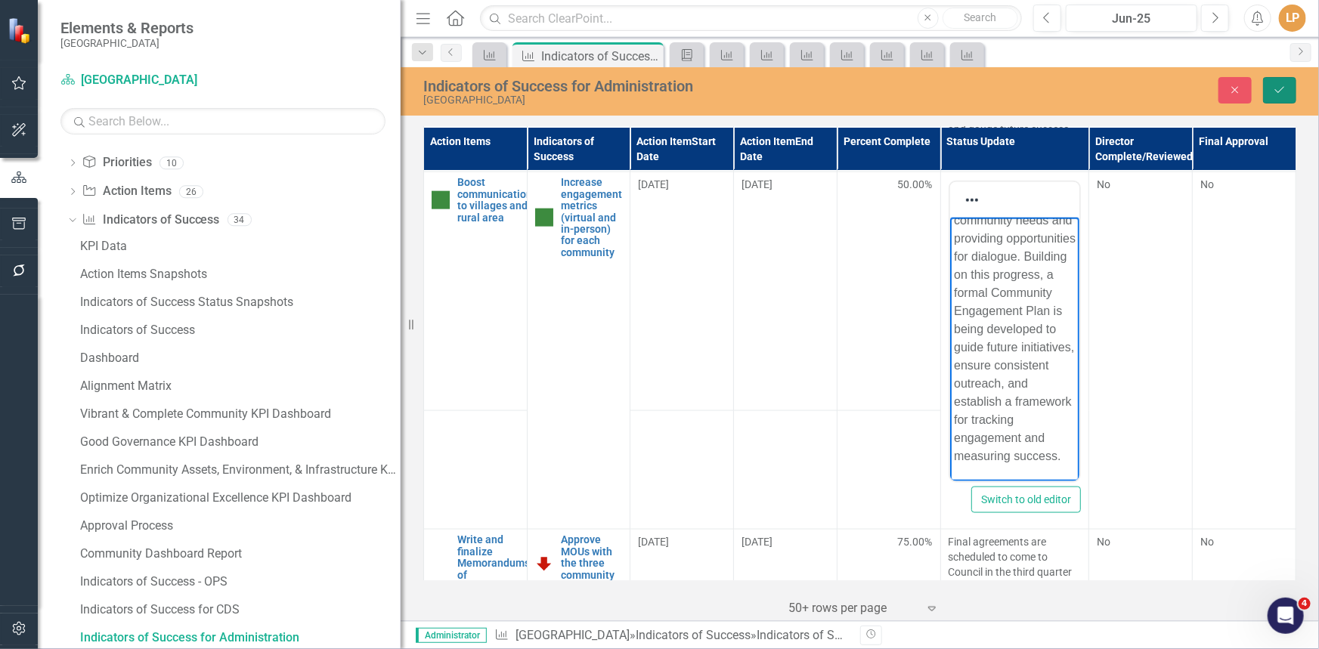
click at [1285, 89] on icon "Save" at bounding box center [1280, 90] width 14 height 11
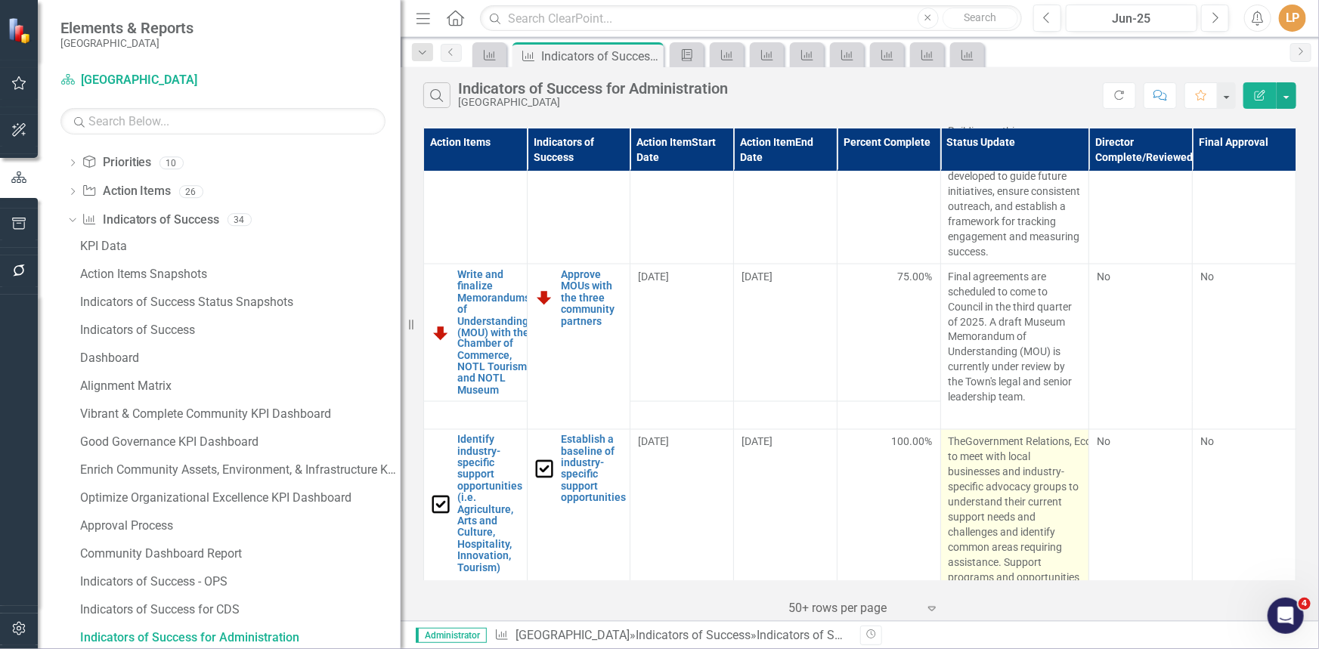
scroll to position [1374, 0]
